Goal: Transaction & Acquisition: Purchase product/service

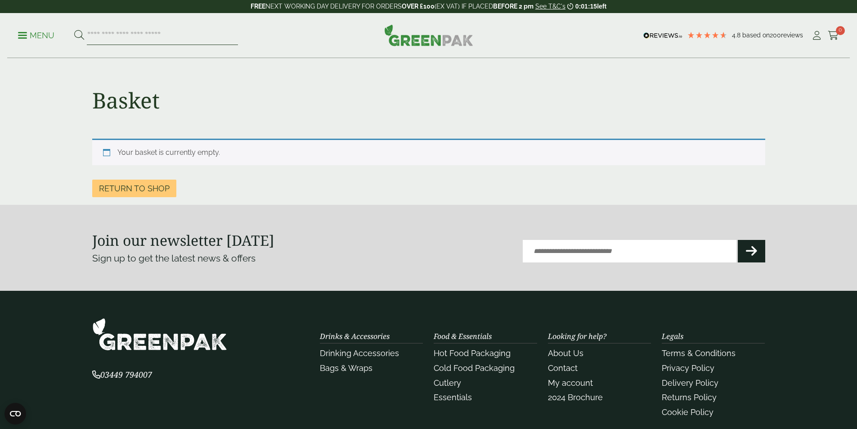
click at [168, 37] on input "search" at bounding box center [162, 35] width 151 height 19
type input "****"
click at [74, 30] on button at bounding box center [79, 36] width 10 height 12
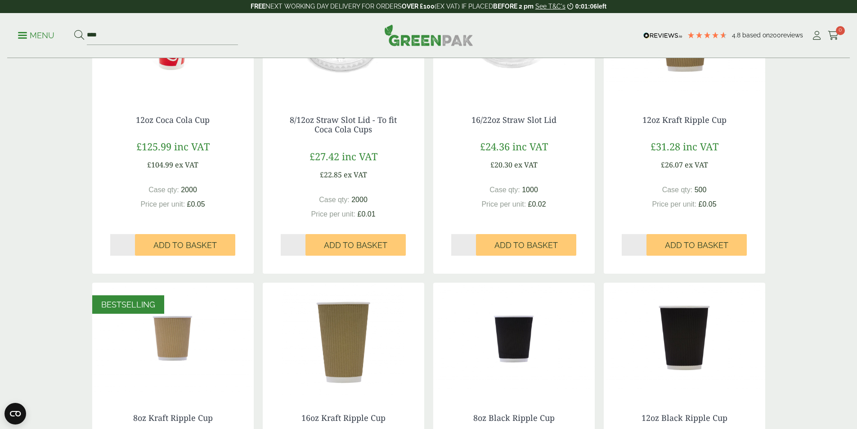
scroll to position [405, 0]
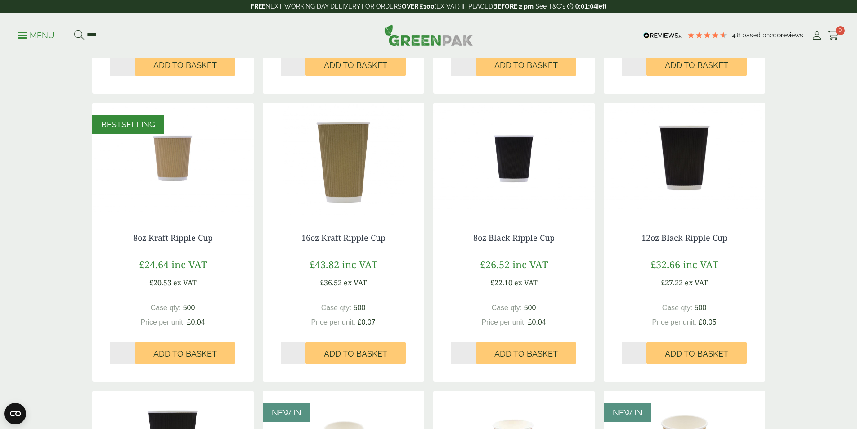
drag, startPoint x: 704, startPoint y: 346, endPoint x: 608, endPoint y: 343, distance: 96.3
click at [705, 345] on button "Add to Basket" at bounding box center [696, 353] width 100 height 22
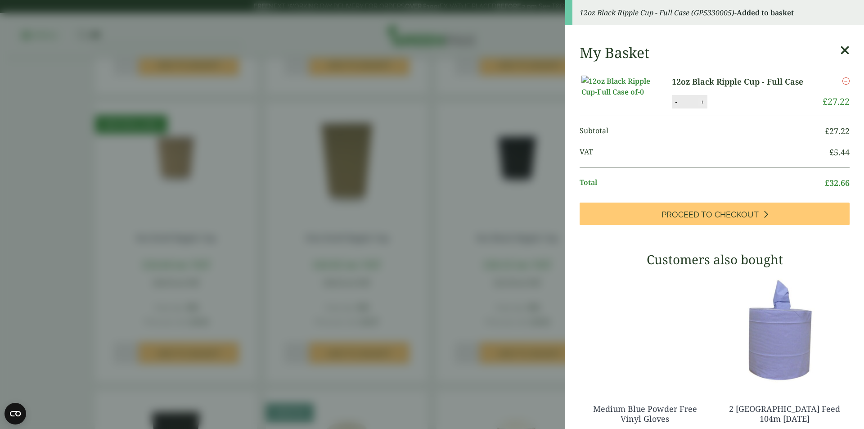
click at [698, 106] on button "+" at bounding box center [702, 102] width 9 height 8
type input "*"
click at [720, 109] on button "Update" at bounding box center [731, 101] width 45 height 13
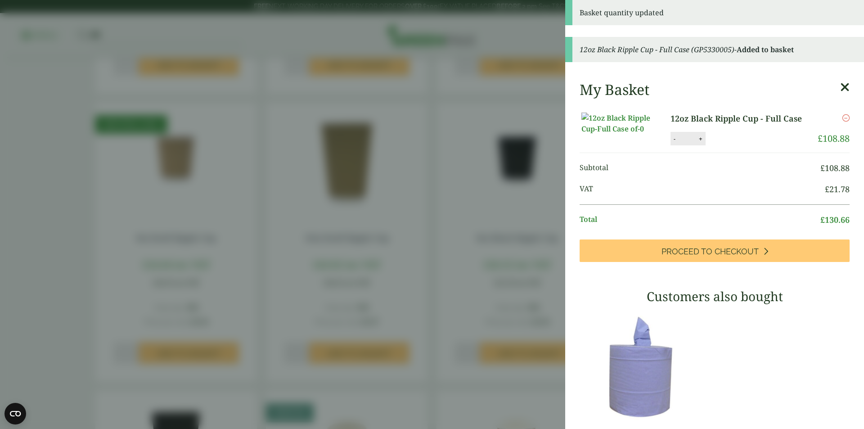
drag, startPoint x: 411, startPoint y: 227, endPoint x: 394, endPoint y: 256, distance: 33.6
click at [406, 230] on aside "Basket quantity updated 12oz Black Ripple Cup - Full Case (GP5330005) - Added t…" at bounding box center [432, 214] width 864 height 429
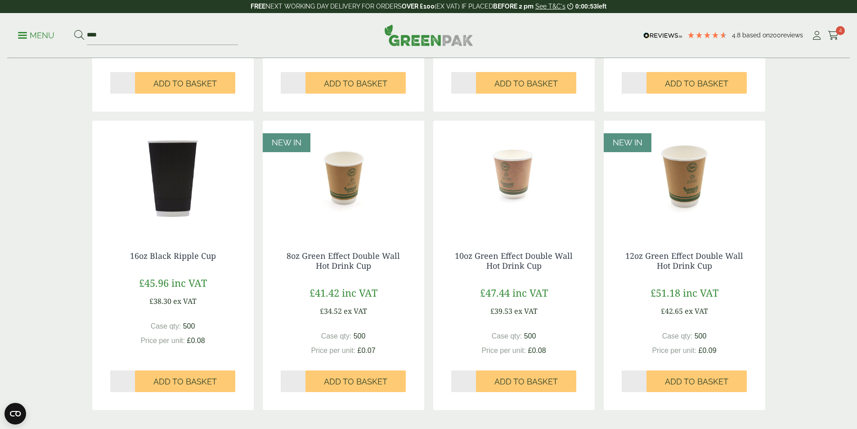
scroll to position [720, 0]
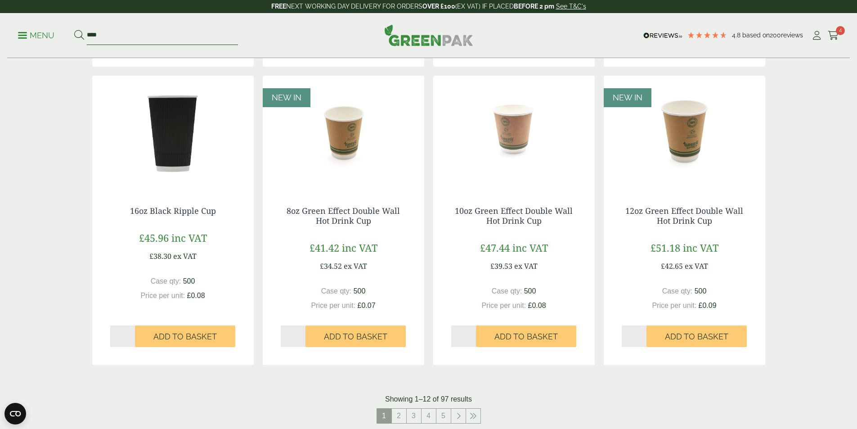
click at [179, 31] on input "****" at bounding box center [162, 35] width 151 height 19
type input "*"
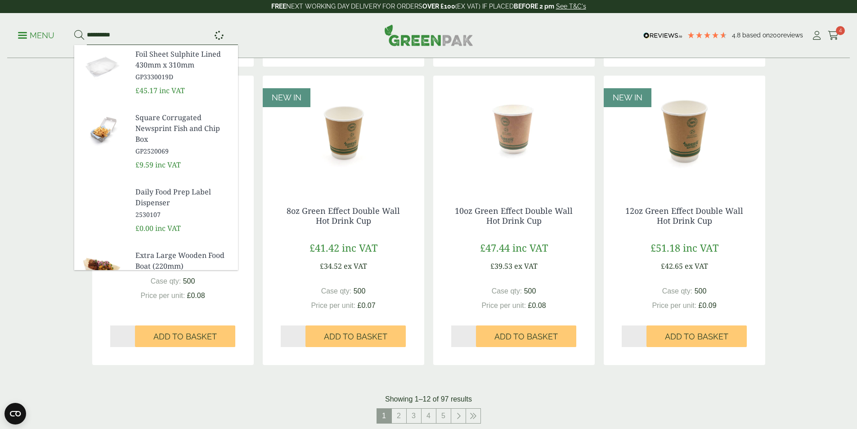
type input "**********"
click at [74, 30] on button at bounding box center [79, 36] width 10 height 12
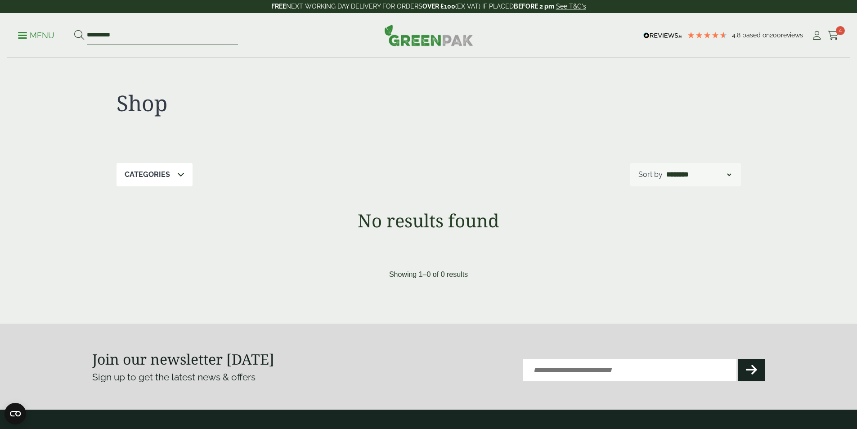
drag, startPoint x: 164, startPoint y: 37, endPoint x: 101, endPoint y: 27, distance: 63.7
click at [161, 35] on input "**********" at bounding box center [162, 35] width 151 height 19
drag, startPoint x: 106, startPoint y: 35, endPoint x: 35, endPoint y: 43, distance: 71.5
click at [33, 39] on ul "**********" at bounding box center [128, 35] width 220 height 19
type input "****"
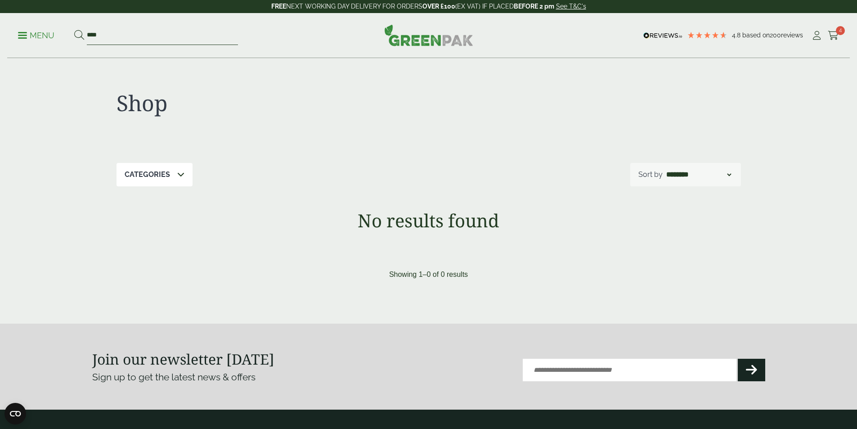
click at [74, 30] on button at bounding box center [79, 36] width 10 height 12
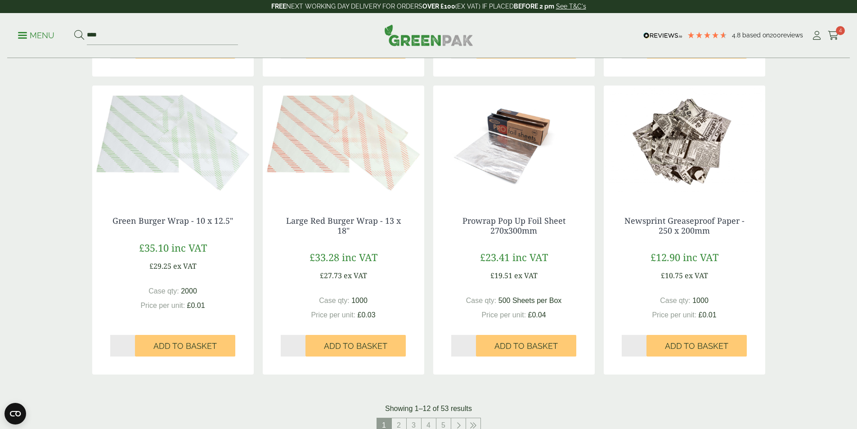
scroll to position [944, 0]
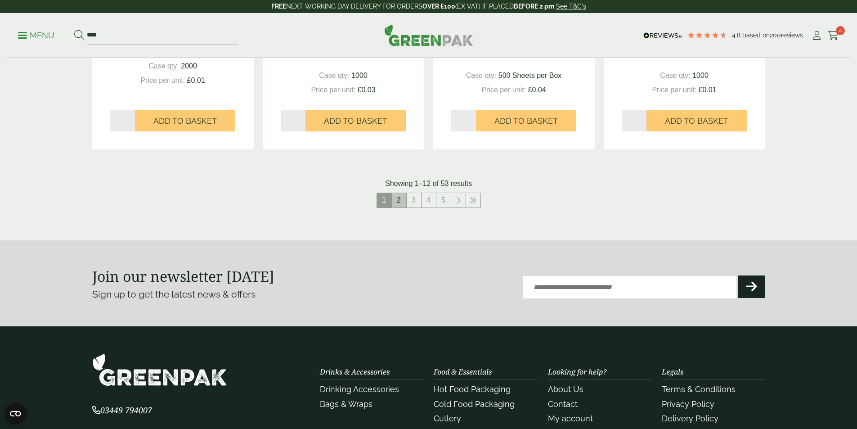
click at [403, 199] on link "2" at bounding box center [399, 200] width 14 height 14
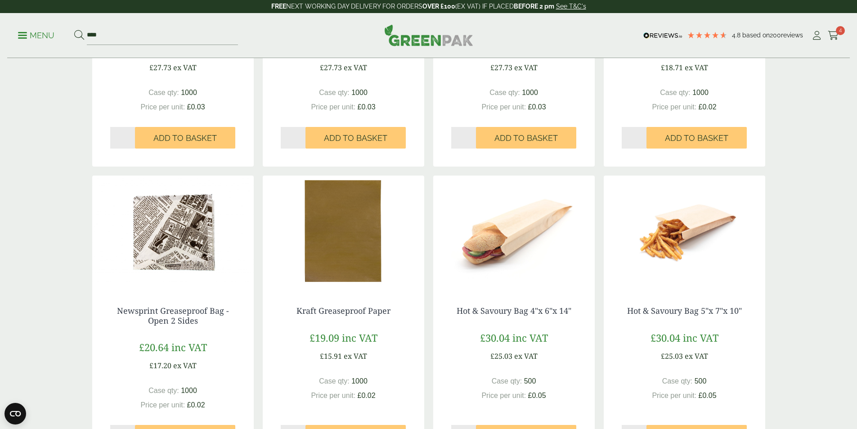
scroll to position [810, 0]
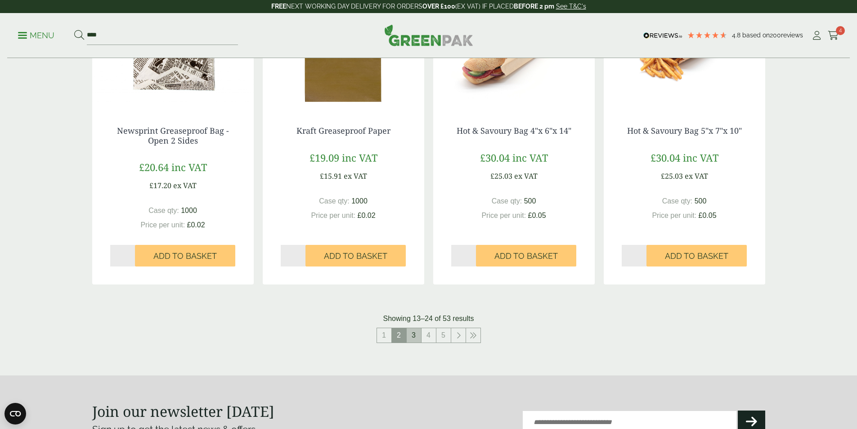
drag, startPoint x: 415, startPoint y: 334, endPoint x: 413, endPoint y: 308, distance: 25.7
click at [415, 333] on link "3" at bounding box center [414, 335] width 14 height 14
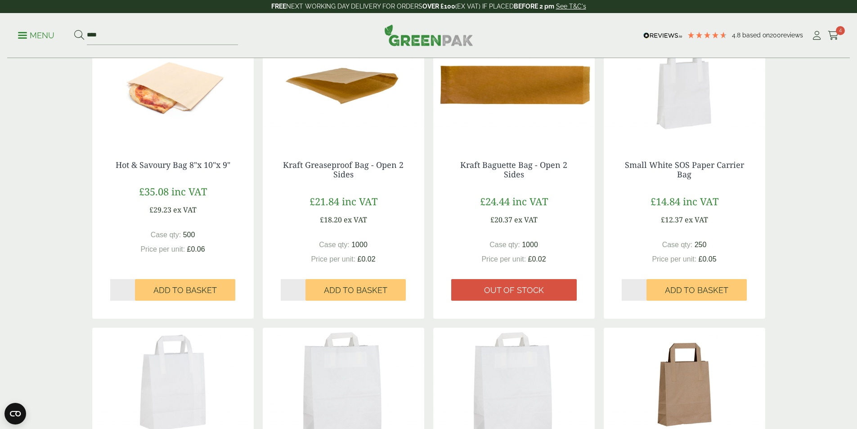
scroll to position [225, 0]
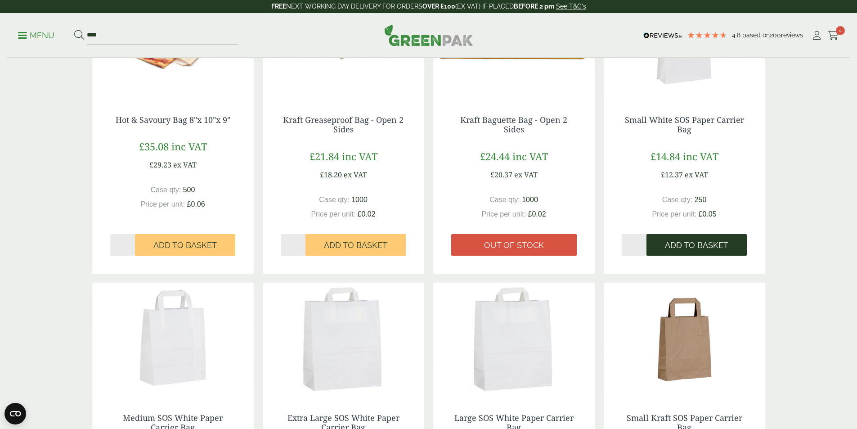
drag, startPoint x: 704, startPoint y: 245, endPoint x: 696, endPoint y: 251, distance: 10.3
click at [704, 244] on span "Add to Basket" at bounding box center [696, 245] width 63 height 10
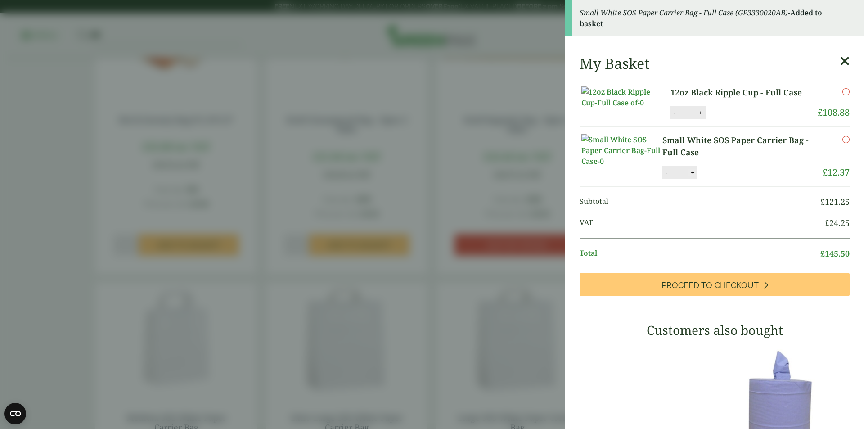
drag, startPoint x: 692, startPoint y: 202, endPoint x: 715, endPoint y: 175, distance: 35.4
click at [692, 176] on button "+" at bounding box center [692, 173] width 9 height 8
type input "*"
click at [840, 58] on icon at bounding box center [844, 61] width 9 height 13
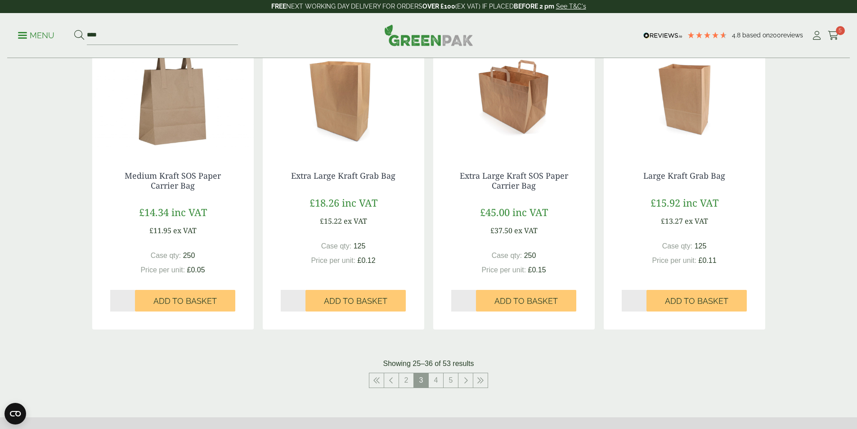
scroll to position [989, 0]
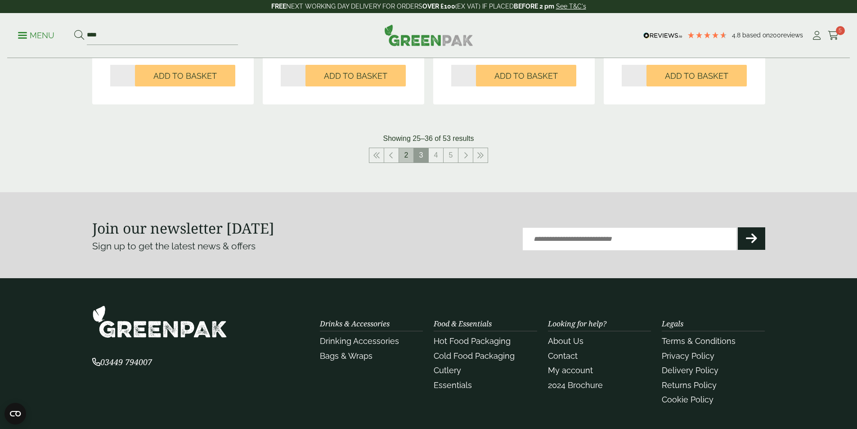
click at [406, 149] on link "2" at bounding box center [406, 155] width 14 height 14
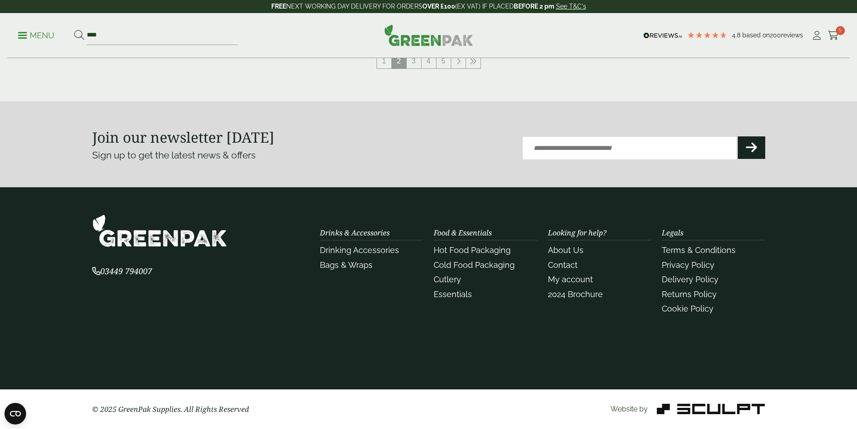
scroll to position [993, 0]
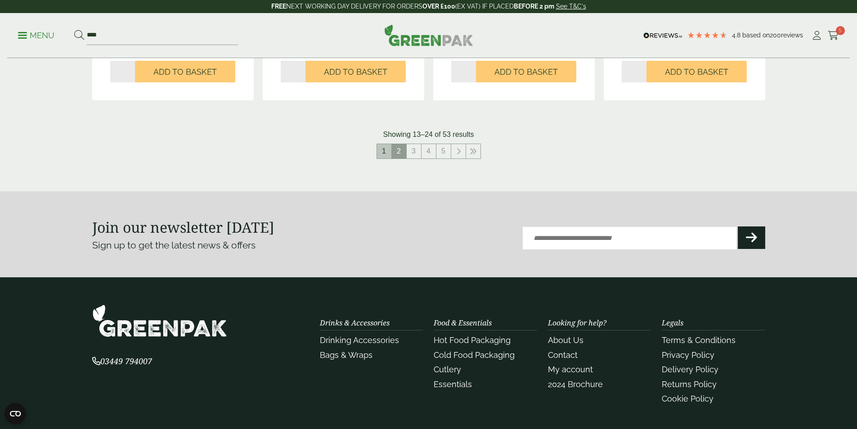
click at [387, 150] on link "1" at bounding box center [384, 151] width 14 height 14
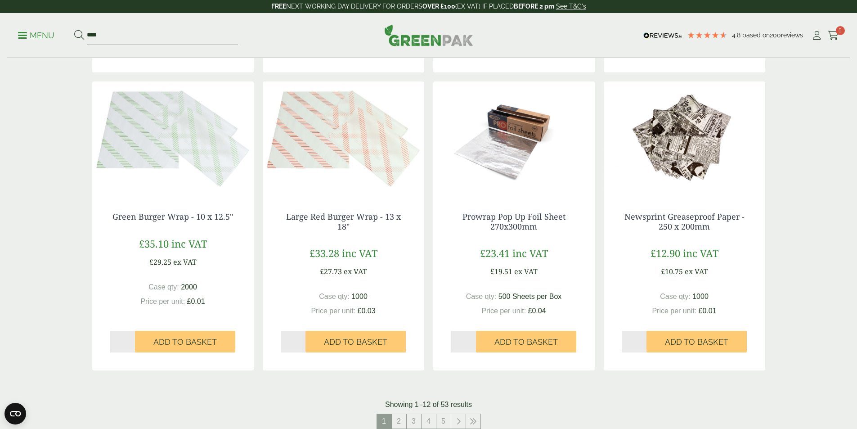
scroll to position [949, 0]
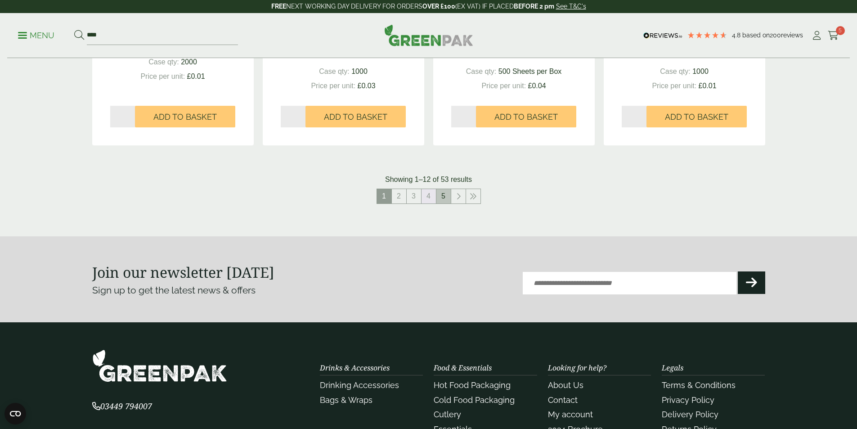
drag, startPoint x: 433, startPoint y: 200, endPoint x: 438, endPoint y: 200, distance: 4.9
click at [432, 200] on link "4" at bounding box center [428, 196] width 14 height 14
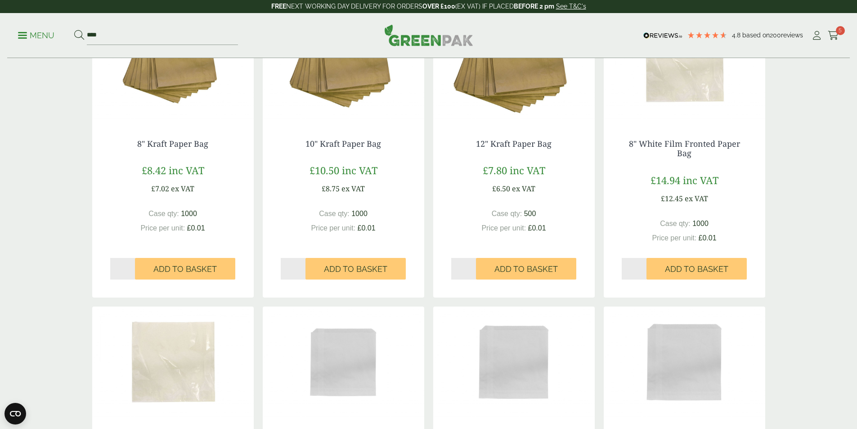
scroll to position [454, 0]
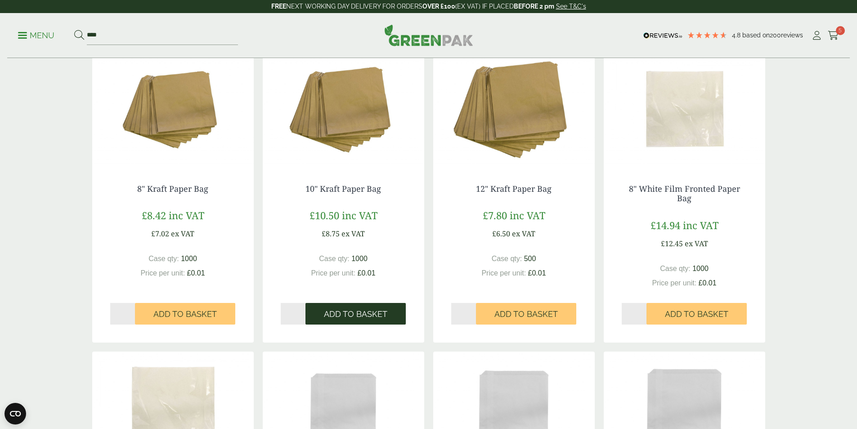
click at [376, 319] on button "Add to Basket" at bounding box center [355, 314] width 100 height 22
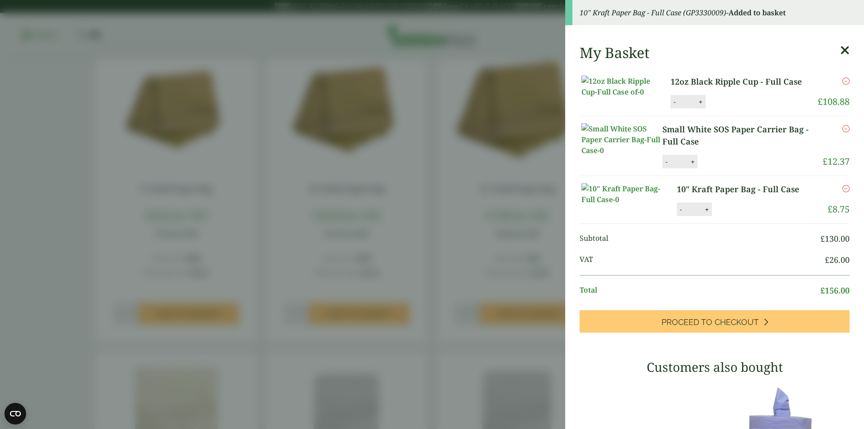
click at [840, 49] on icon at bounding box center [844, 50] width 9 height 13
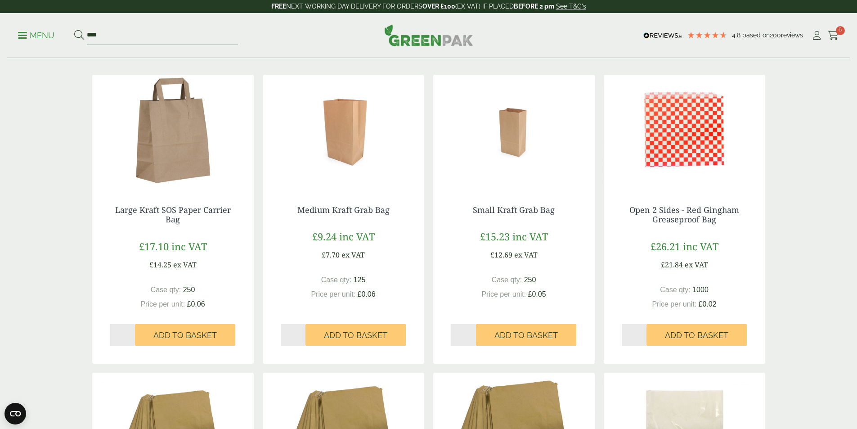
scroll to position [0, 0]
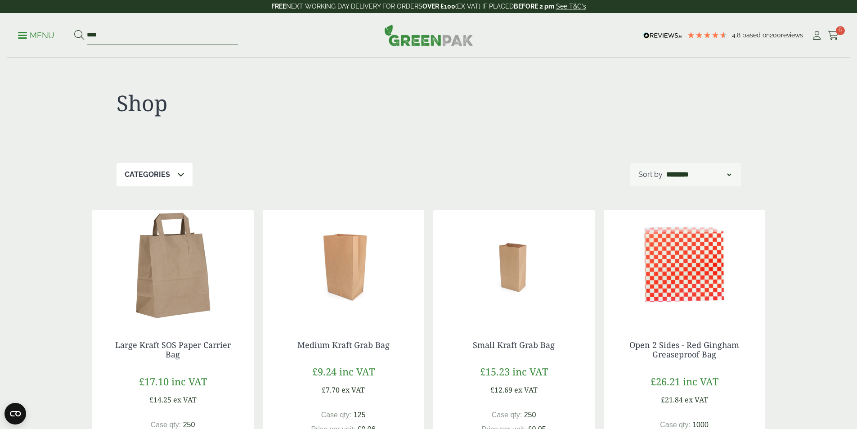
drag, startPoint x: 169, startPoint y: 39, endPoint x: 107, endPoint y: 36, distance: 61.7
click at [107, 36] on input "****" at bounding box center [162, 35] width 151 height 19
drag, startPoint x: 110, startPoint y: 35, endPoint x: 87, endPoint y: 37, distance: 22.6
click at [87, 37] on form "****" at bounding box center [156, 35] width 164 height 19
click at [186, 39] on input "search" at bounding box center [162, 35] width 151 height 19
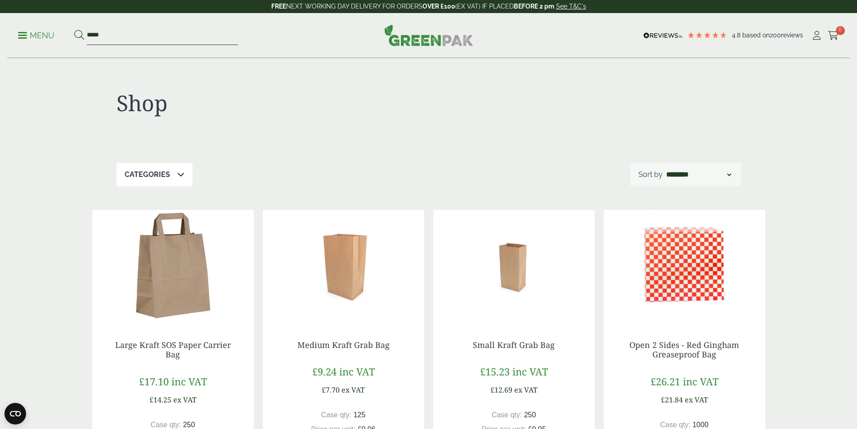
type input "*****"
click at [74, 30] on button at bounding box center [79, 36] width 10 height 12
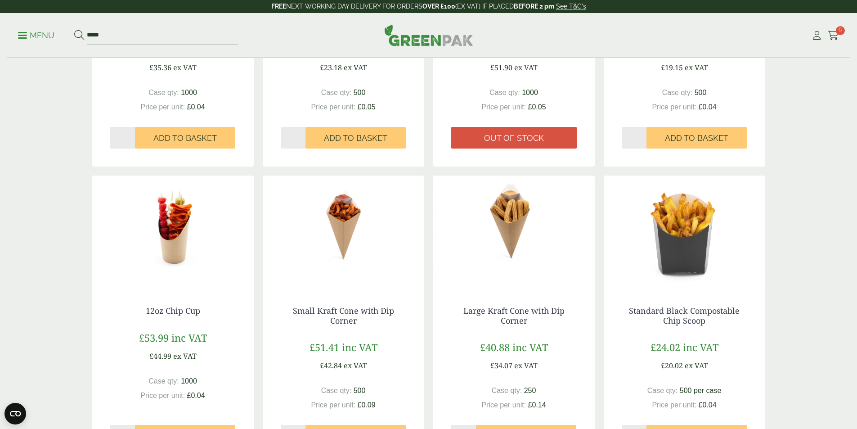
scroll to position [810, 0]
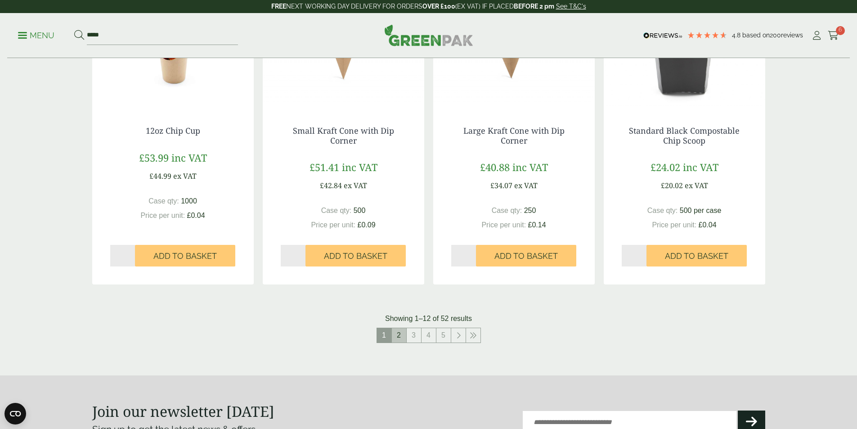
click at [398, 340] on link "2" at bounding box center [399, 335] width 14 height 14
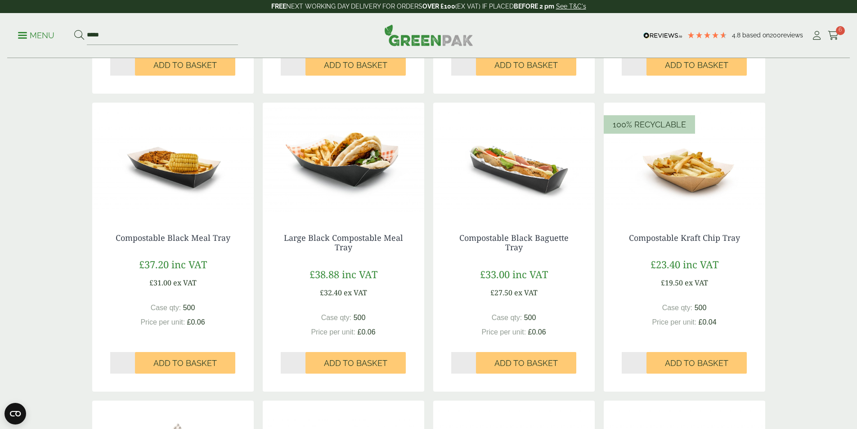
scroll to position [450, 0]
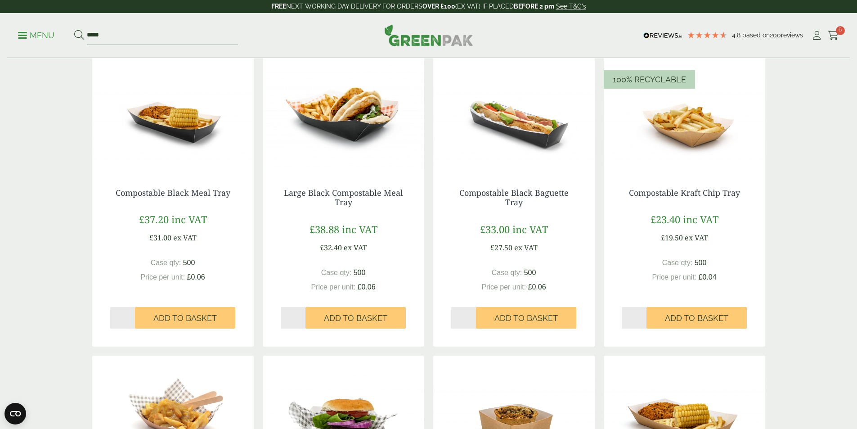
drag, startPoint x: 219, startPoint y: 312, endPoint x: 437, endPoint y: 289, distance: 218.9
click at [228, 308] on button "Add to Basket" at bounding box center [185, 318] width 100 height 22
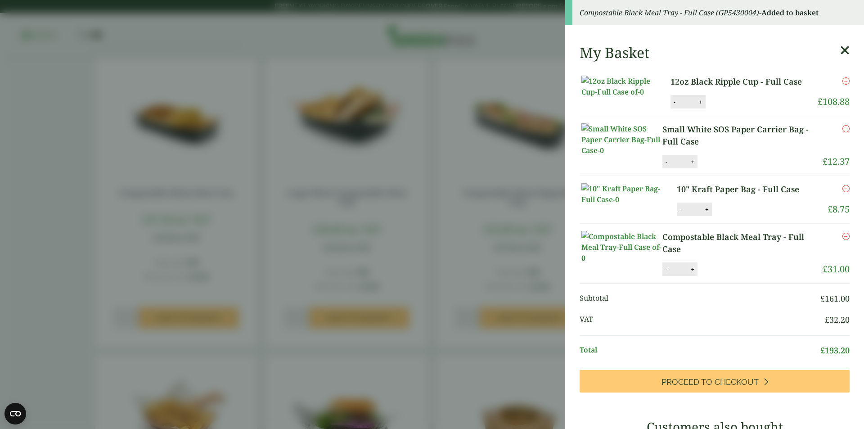
drag, startPoint x: 693, startPoint y: 334, endPoint x: 690, endPoint y: 327, distance: 7.0
click at [691, 276] on div "- * +" at bounding box center [679, 268] width 35 height 13
click at [692, 273] on button "+" at bounding box center [692, 269] width 9 height 8
type input "*"
click at [709, 276] on button "Update" at bounding box center [721, 269] width 45 height 13
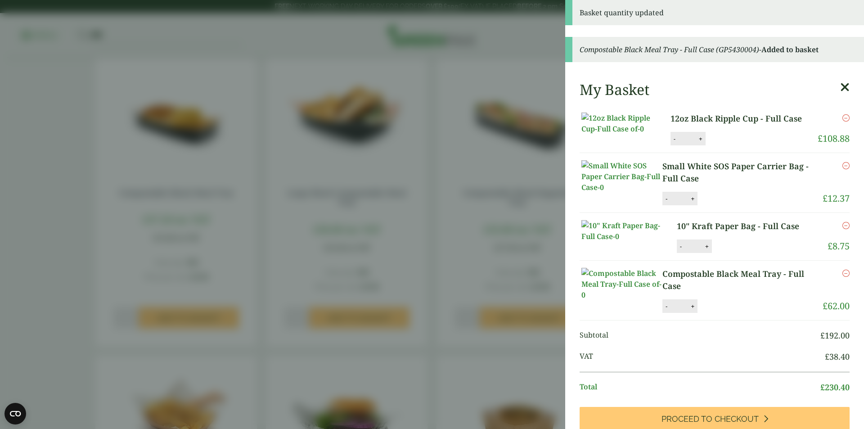
click at [840, 83] on icon at bounding box center [844, 87] width 9 height 13
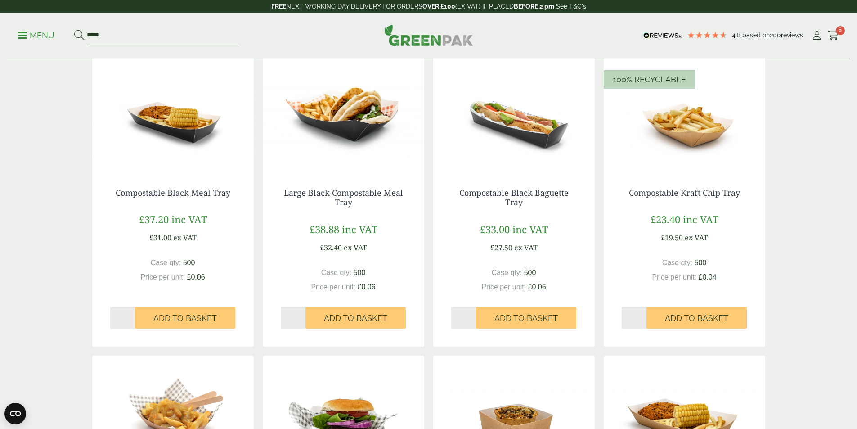
scroll to position [225, 0]
